Goal: Transaction & Acquisition: Purchase product/service

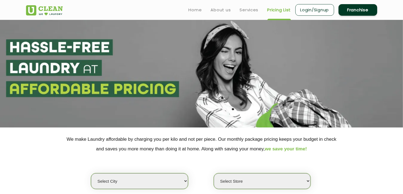
click at [91, 174] on select "Select city" at bounding box center [139, 182] width 97 height 16
click at [221, 179] on select "Select Store" at bounding box center [262, 182] width 97 height 16
click at [194, 163] on div "Select city Select Store" at bounding box center [201, 172] width 359 height 36
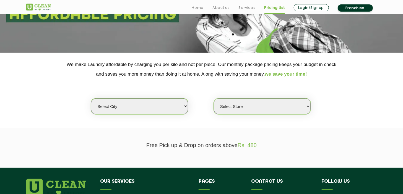
scroll to position [86, 0]
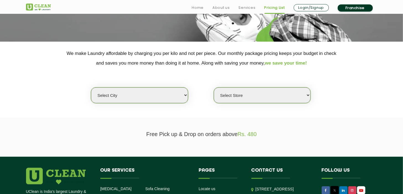
click at [127, 94] on select "Select city" at bounding box center [139, 96] width 97 height 16
click at [91, 88] on select "Select city" at bounding box center [139, 96] width 97 height 16
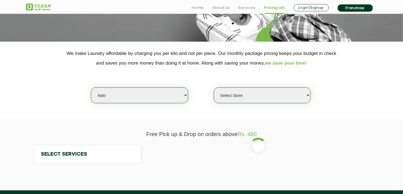
select select "128"
click at [177, 97] on select "Select city [GEOGRAPHIC_DATA] [GEOGRAPHIC_DATA] [GEOGRAPHIC_DATA] [GEOGRAPHIC_D…" at bounding box center [139, 96] width 97 height 16
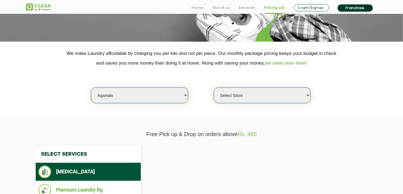
select select "0"
select select "1"
click at [91, 88] on select "Select city [GEOGRAPHIC_DATA] [GEOGRAPHIC_DATA] [GEOGRAPHIC_DATA] [GEOGRAPHIC_D…" at bounding box center [139, 96] width 97 height 16
click at [298, 94] on select "Select Store UClean Agartala" at bounding box center [262, 96] width 97 height 16
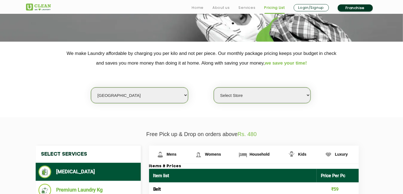
select select "582"
click at [214, 88] on select "Select Store [GEOGRAPHIC_DATA] [GEOGRAPHIC_DATA] 2 [GEOGRAPHIC_DATA] [PERSON_NA…" at bounding box center [262, 96] width 97 height 16
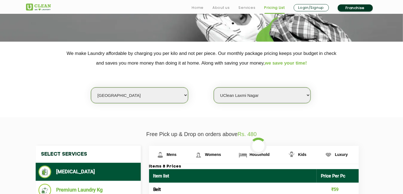
click at [340, 98] on div "Select city [GEOGRAPHIC_DATA] [GEOGRAPHIC_DATA] [GEOGRAPHIC_DATA] [GEOGRAPHIC_D…" at bounding box center [201, 86] width 359 height 36
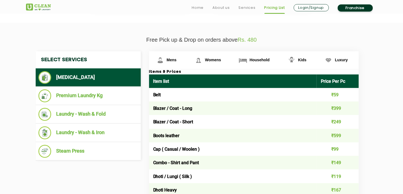
scroll to position [184, 0]
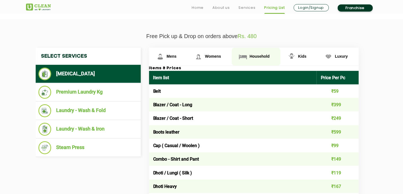
click at [177, 54] on span "Household" at bounding box center [172, 56] width 10 height 4
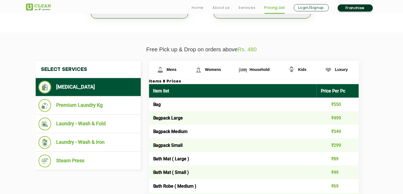
scroll to position [172, 0]
